Goal: Information Seeking & Learning: Find specific page/section

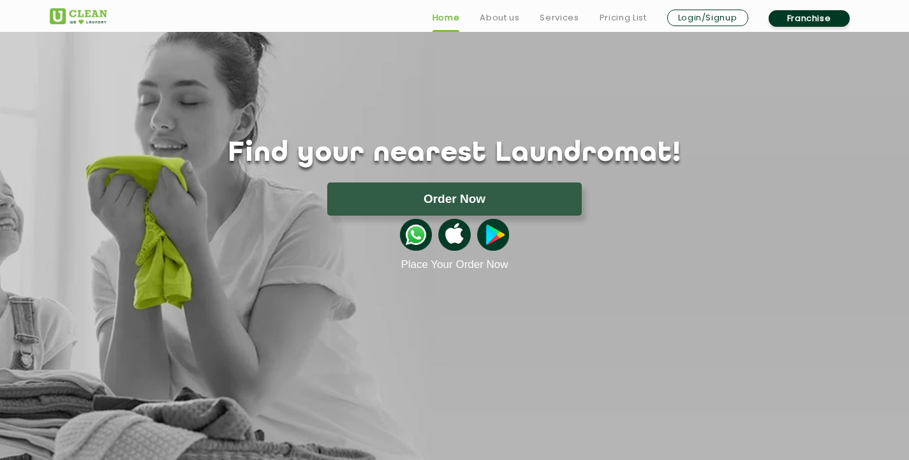
drag, startPoint x: 385, startPoint y: 126, endPoint x: 395, endPoint y: 155, distance: 31.1
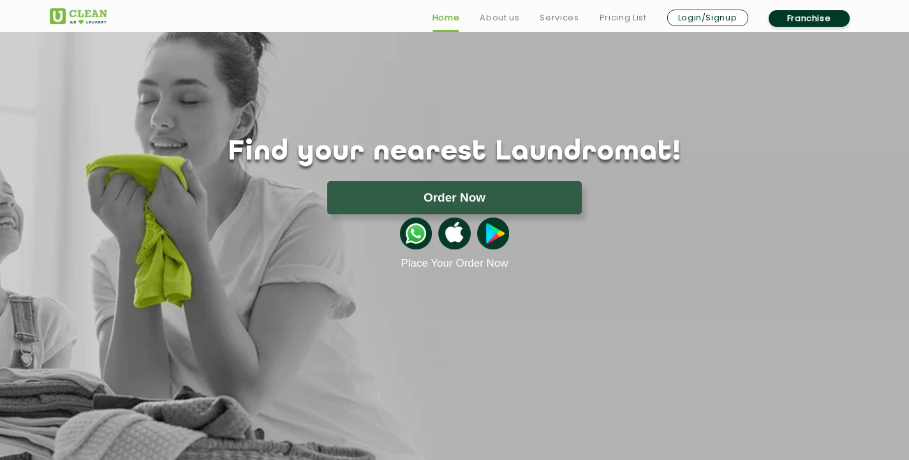
drag, startPoint x: 397, startPoint y: 143, endPoint x: 394, endPoint y: 170, distance: 26.3
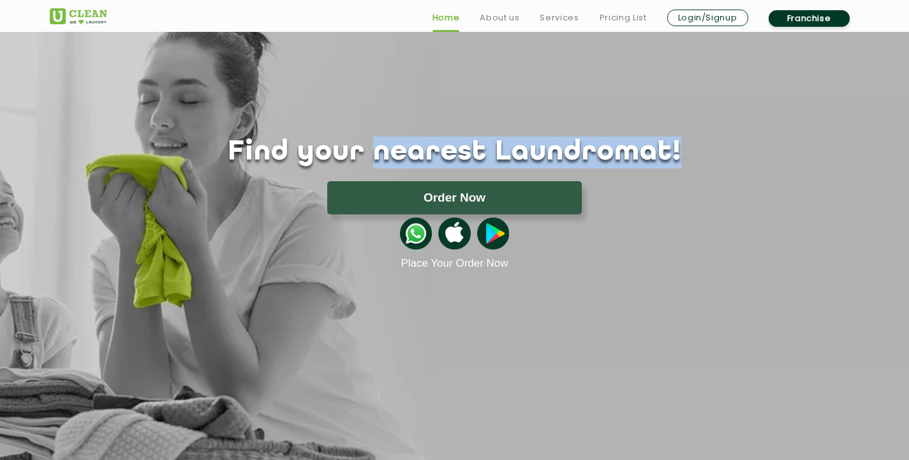
drag, startPoint x: 394, startPoint y: 170, endPoint x: 405, endPoint y: 138, distance: 33.7
click at [405, 138] on h1 "Find your nearest Laundromat!" at bounding box center [454, 152] width 829 height 32
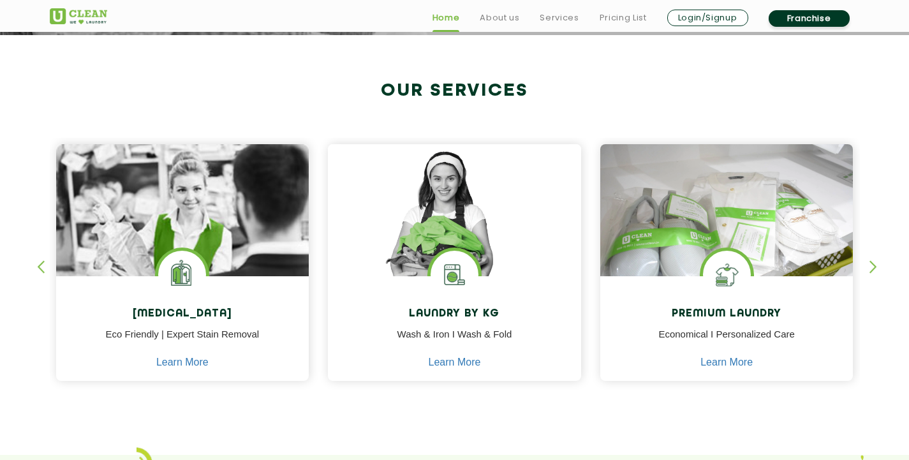
scroll to position [487, 0]
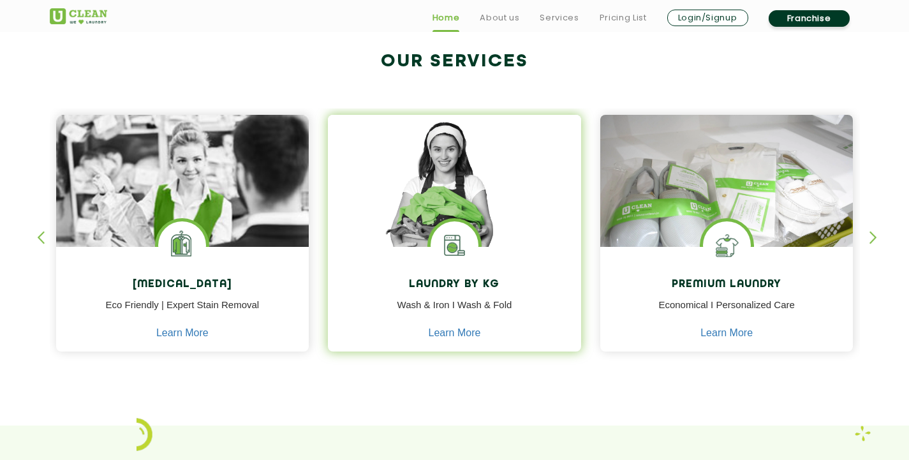
click at [416, 234] on img at bounding box center [454, 199] width 253 height 168
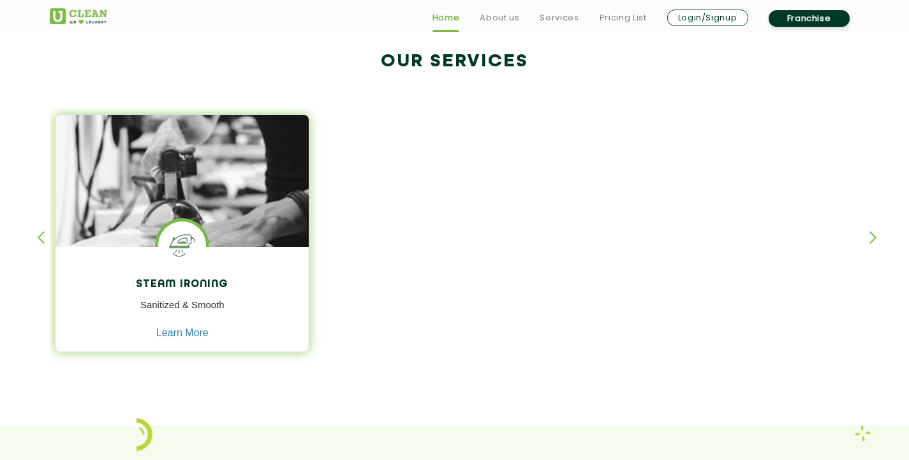
click at [182, 212] on img at bounding box center [181, 216] width 253 height 203
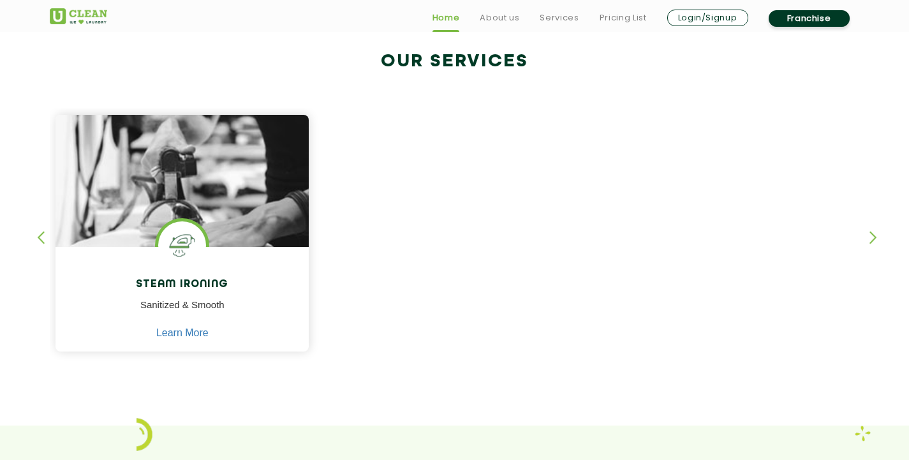
click at [38, 240] on div "button" at bounding box center [46, 248] width 19 height 35
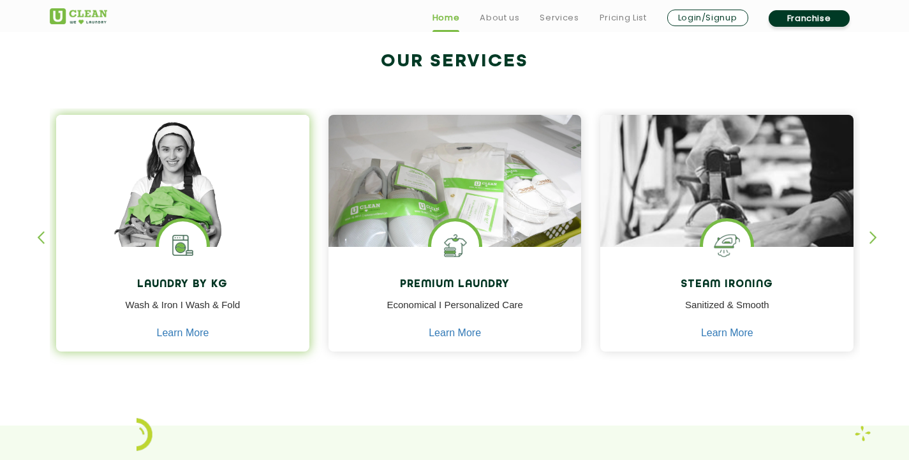
click at [198, 275] on div "Laundry by Kg Wash & Iron I Wash & Fold Learn More" at bounding box center [182, 301] width 253 height 108
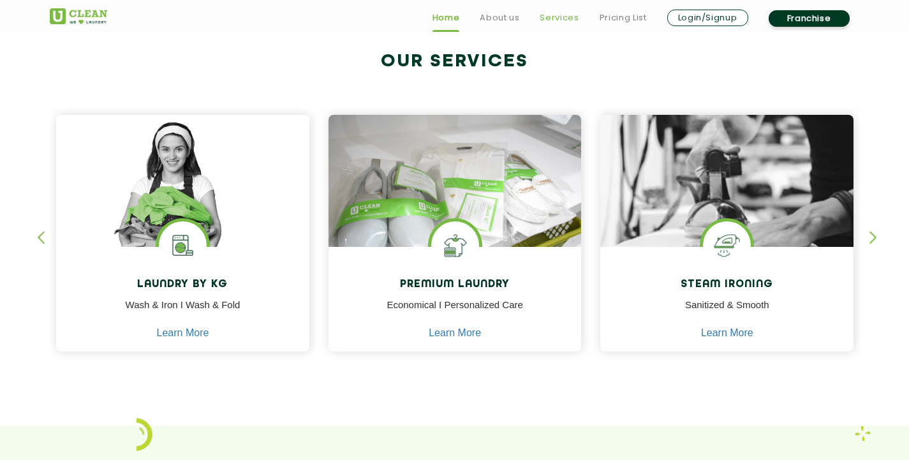
click at [562, 17] on link "Services" at bounding box center [558, 17] width 39 height 15
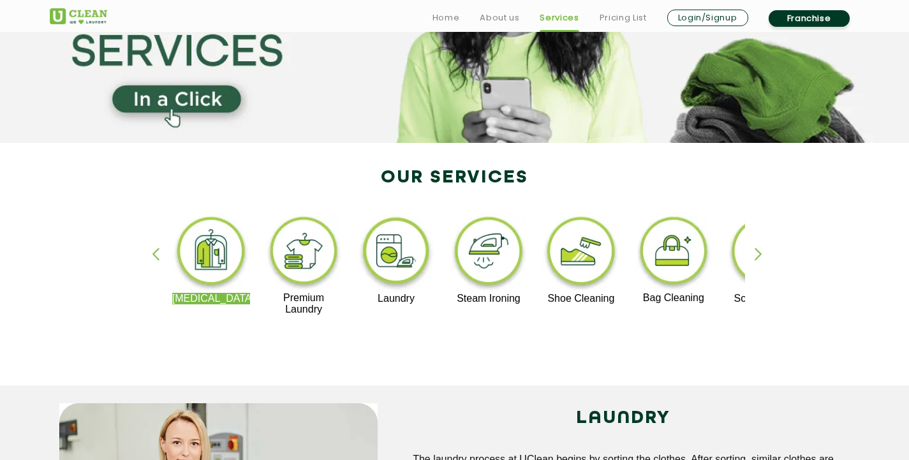
scroll to position [153, 0]
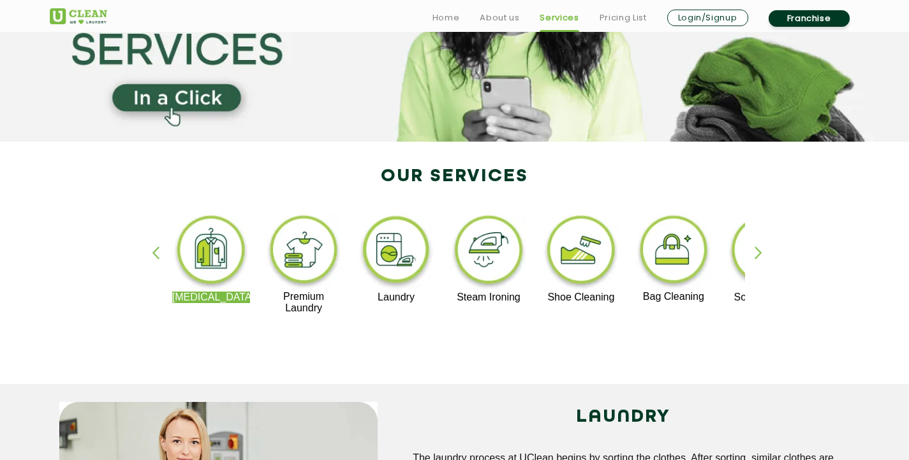
click at [313, 256] on img at bounding box center [304, 251] width 78 height 78
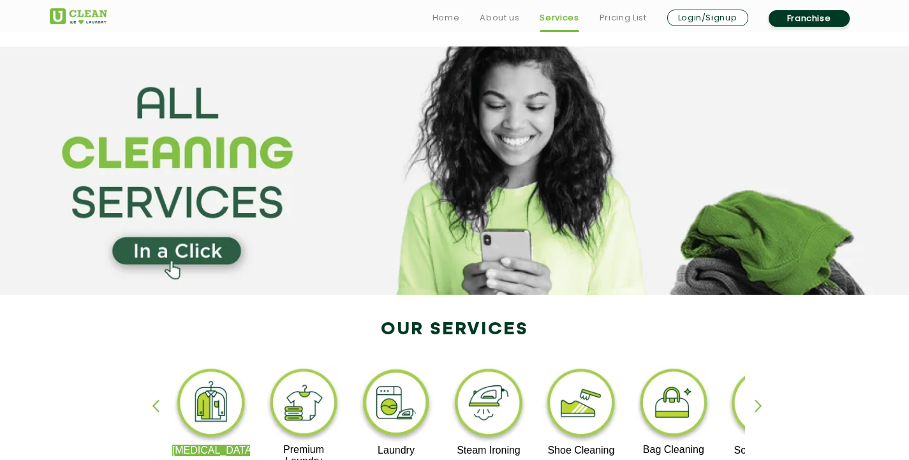
scroll to position [153, 0]
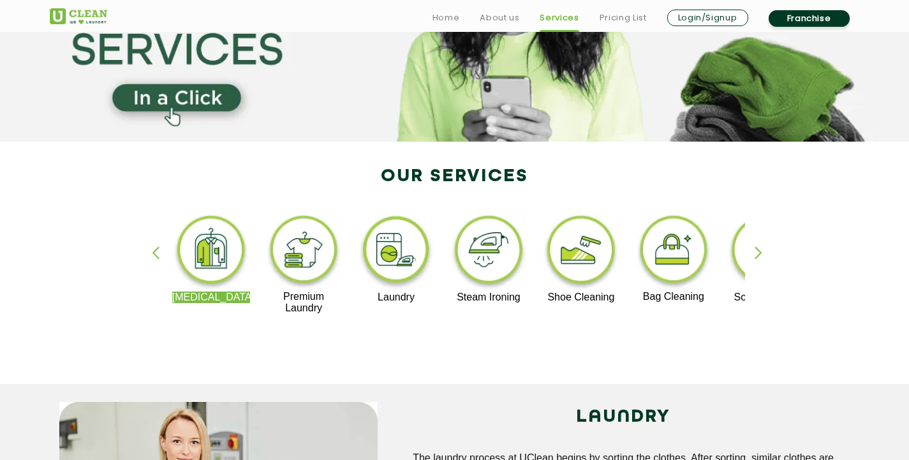
click at [390, 247] on img at bounding box center [396, 251] width 78 height 79
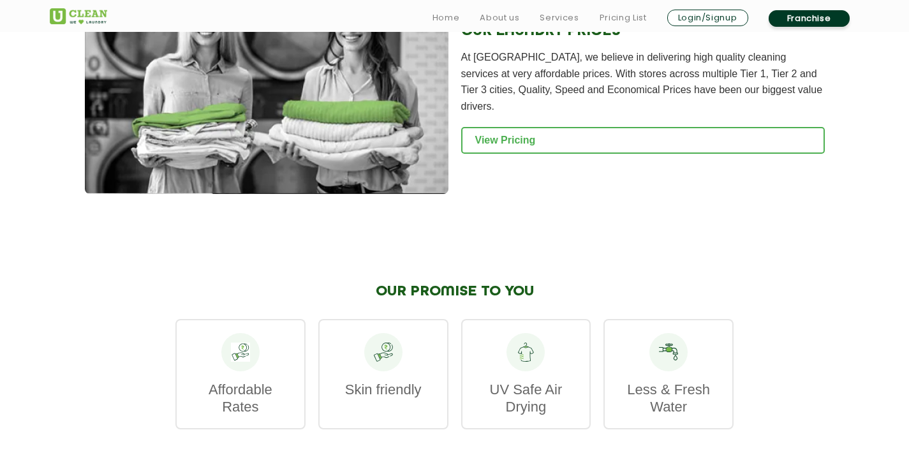
scroll to position [1785, 0]
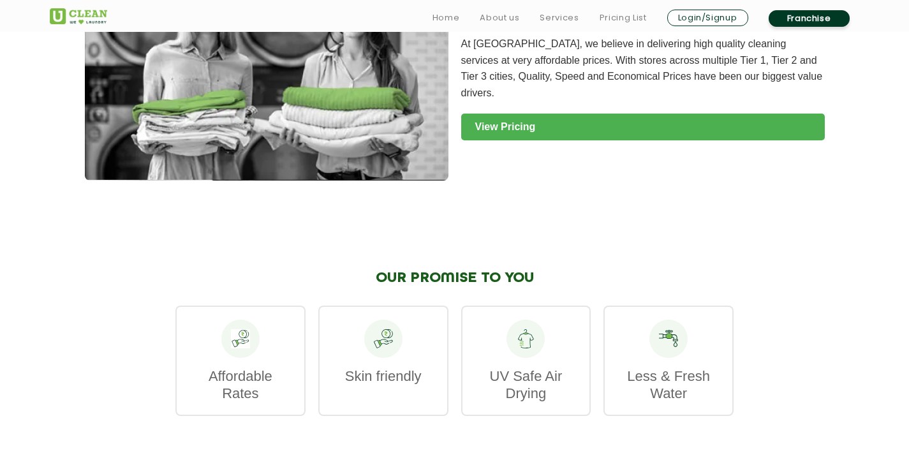
click at [580, 114] on link "View Pricing" at bounding box center [642, 127] width 363 height 27
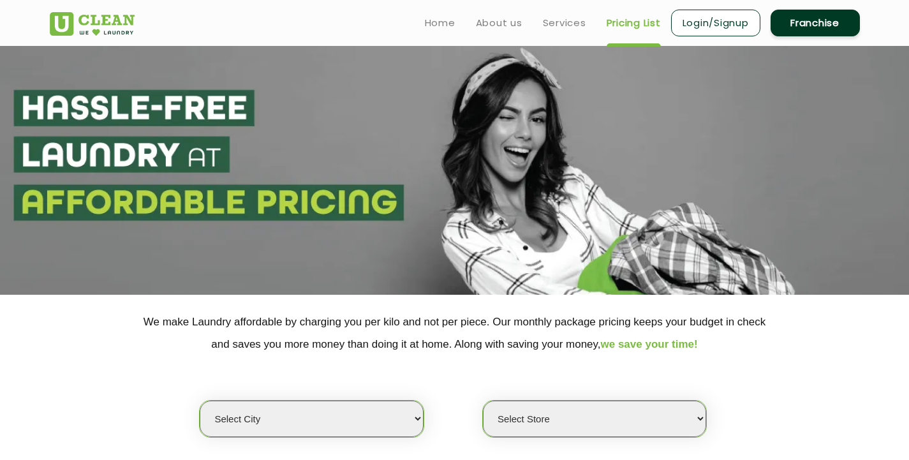
click at [418, 410] on select "Select city [GEOGRAPHIC_DATA] [GEOGRAPHIC_DATA] [GEOGRAPHIC_DATA] [GEOGRAPHIC_D…" at bounding box center [311, 418] width 223 height 36
click at [200, 400] on select "Select city [GEOGRAPHIC_DATA] [GEOGRAPHIC_DATA] [GEOGRAPHIC_DATA] [GEOGRAPHIC_D…" at bounding box center [311, 418] width 223 height 36
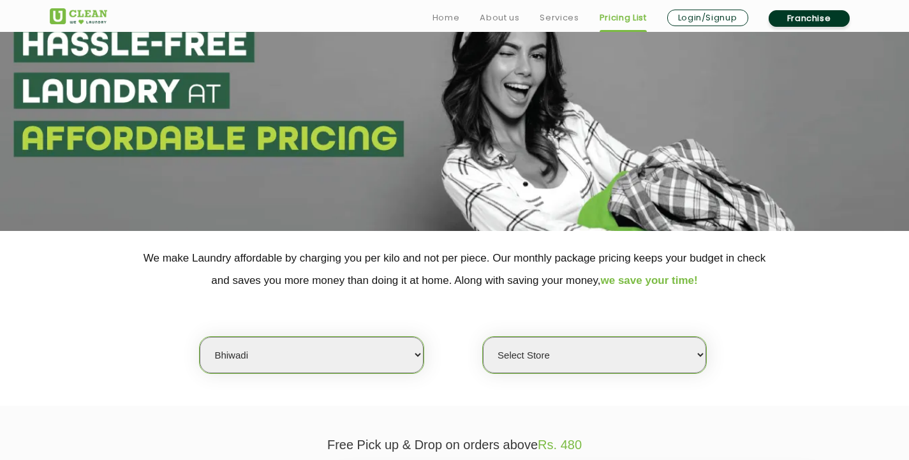
click at [274, 362] on select "Select city [GEOGRAPHIC_DATA] [GEOGRAPHIC_DATA] [GEOGRAPHIC_DATA] [GEOGRAPHIC_D…" at bounding box center [311, 355] width 223 height 36
select select "49"
click at [200, 337] on select "Select city [GEOGRAPHIC_DATA] [GEOGRAPHIC_DATA] [GEOGRAPHIC_DATA] [GEOGRAPHIC_D…" at bounding box center [311, 355] width 223 height 36
click at [601, 344] on select "Select Store [GEOGRAPHIC_DATA] [PERSON_NAME][GEOGRAPHIC_DATA][PERSON_NAME]" at bounding box center [594, 355] width 223 height 36
click at [483, 337] on select "Select Store [GEOGRAPHIC_DATA] [PERSON_NAME][GEOGRAPHIC_DATA][PERSON_NAME]" at bounding box center [594, 355] width 223 height 36
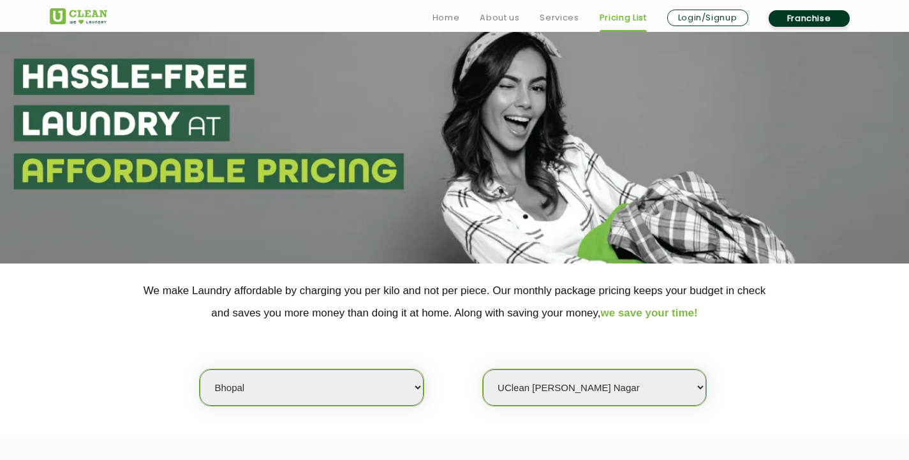
scroll to position [0, 0]
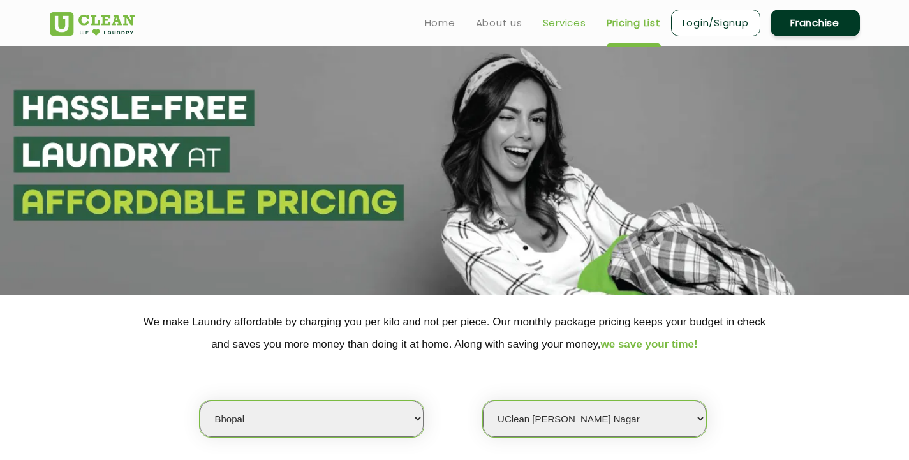
select select "443"
click at [541, 109] on section at bounding box center [454, 170] width 909 height 249
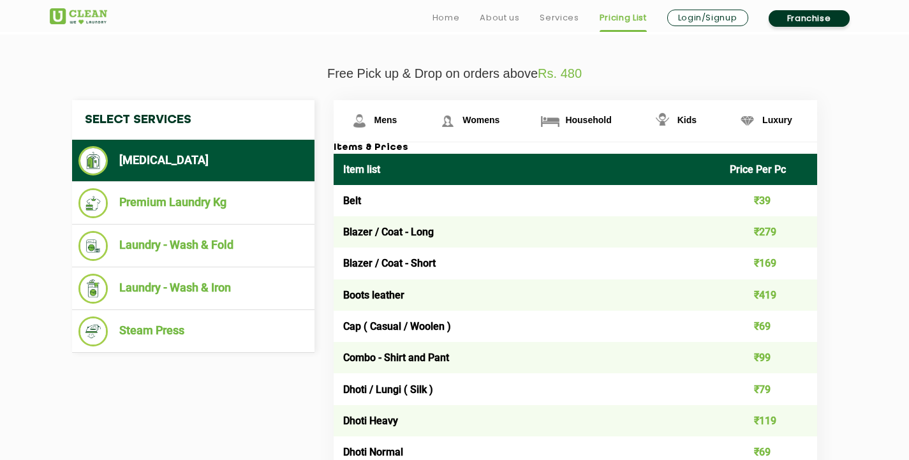
scroll to position [459, 0]
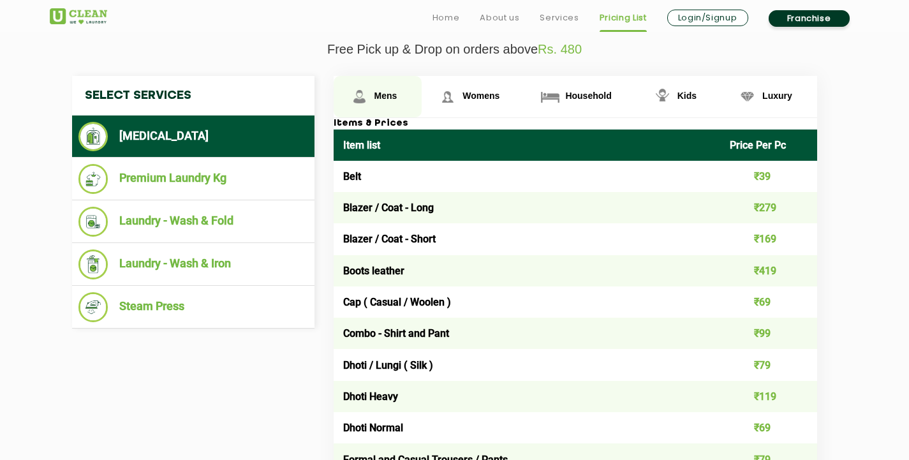
click at [390, 96] on span "Mens" at bounding box center [385, 96] width 23 height 10
click at [390, 95] on span "Mens" at bounding box center [385, 96] width 23 height 10
click at [395, 87] on link "Mens" at bounding box center [377, 96] width 89 height 41
click at [386, 96] on span "Mens" at bounding box center [385, 96] width 23 height 10
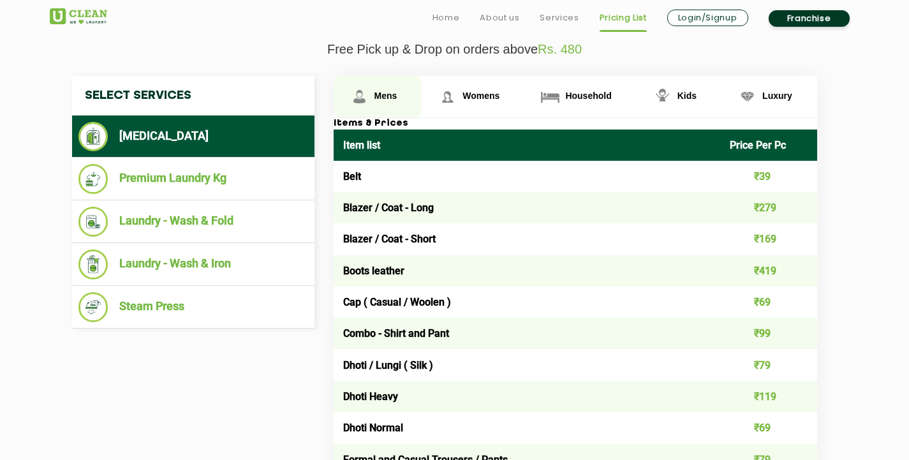
click at [386, 96] on span "Mens" at bounding box center [385, 96] width 23 height 10
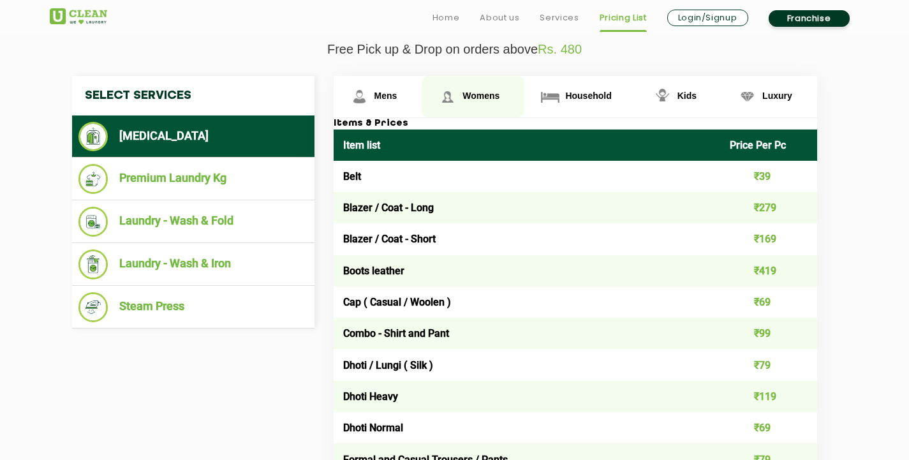
click at [469, 89] on link "Womens" at bounding box center [472, 96] width 103 height 41
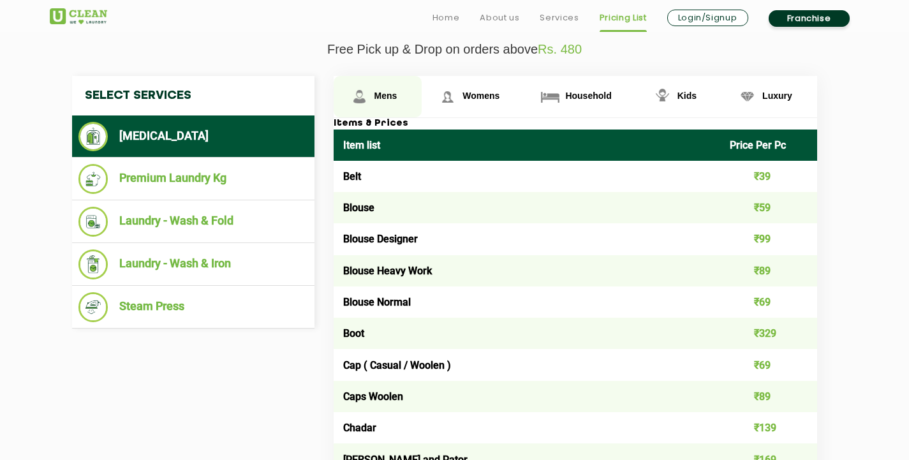
click at [364, 98] on img at bounding box center [359, 96] width 22 height 22
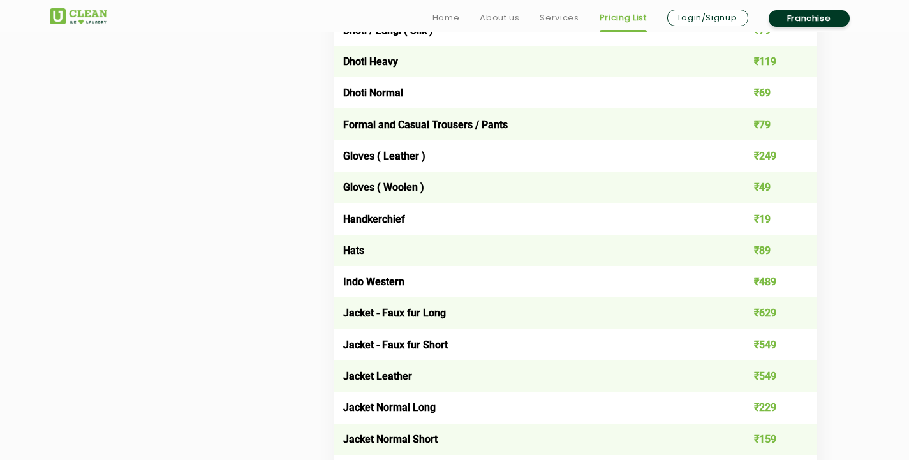
scroll to position [816, 0]
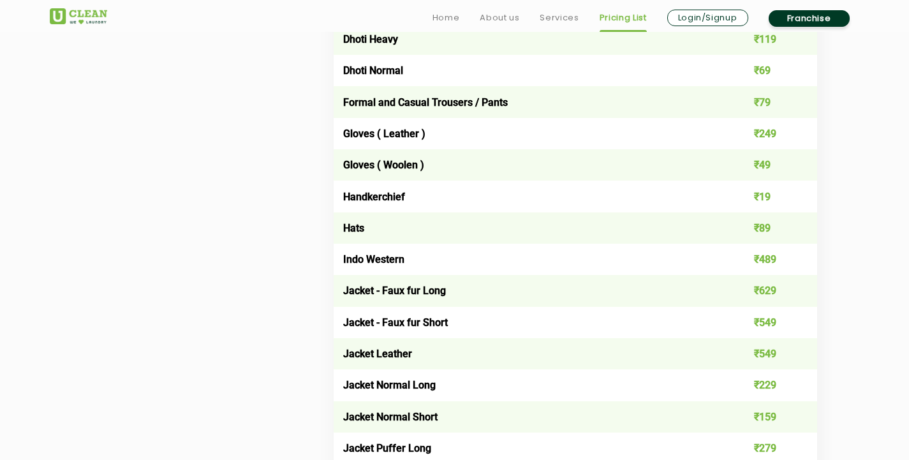
click at [454, 96] on td "Formal and Casual Trousers / Pants" at bounding box center [526, 101] width 387 height 31
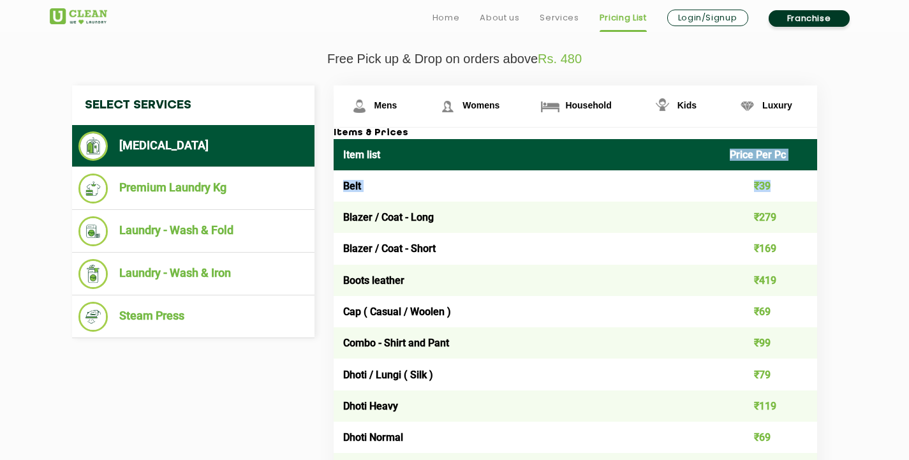
scroll to position [472, 0]
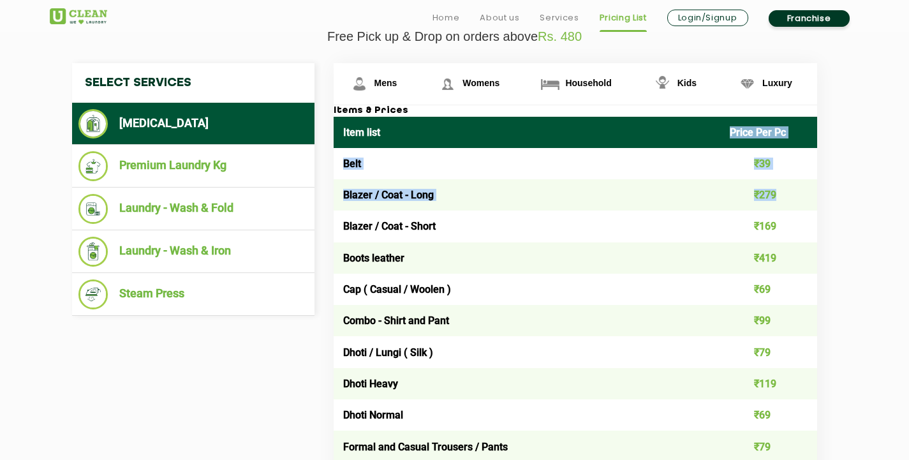
drag, startPoint x: 731, startPoint y: 191, endPoint x: 804, endPoint y: 179, distance: 73.6
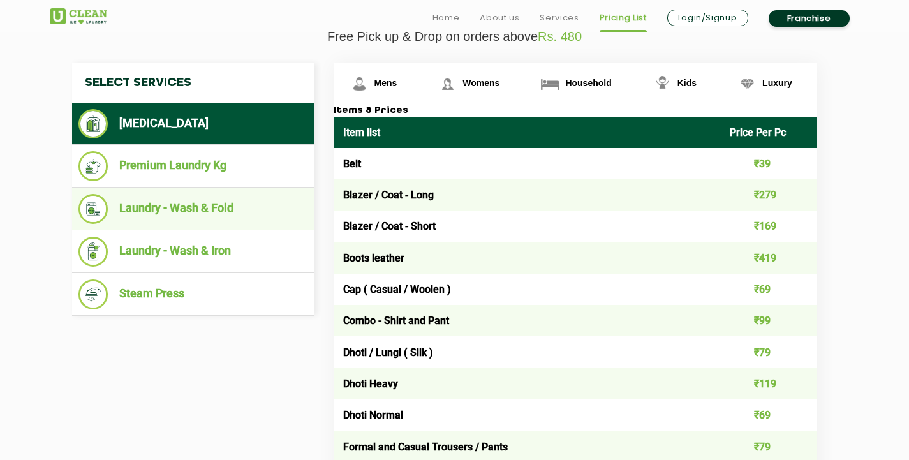
click at [228, 195] on li "Laundry - Wash & Fold" at bounding box center [193, 209] width 230 height 30
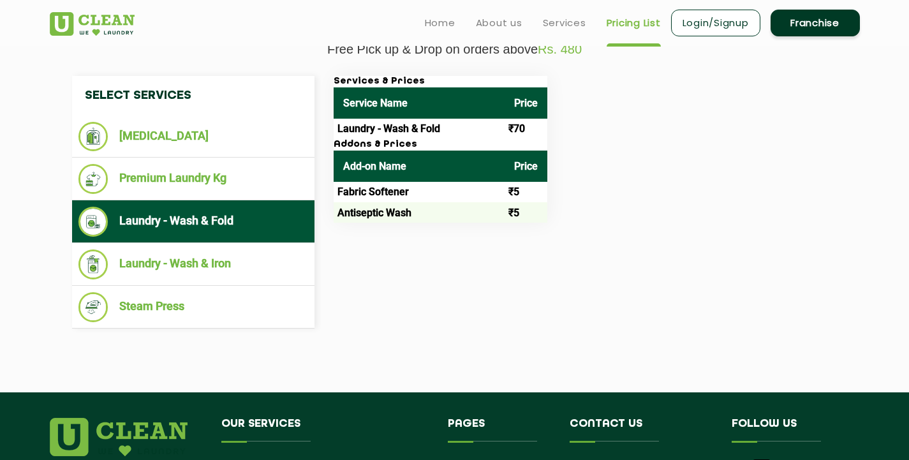
scroll to position [434, 0]
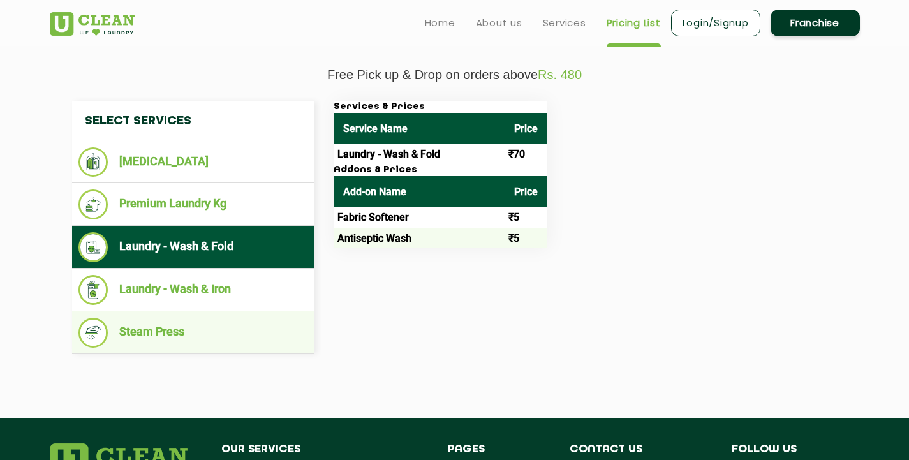
click at [129, 327] on li "Steam Press" at bounding box center [193, 333] width 230 height 30
